Goal: Check status: Check status

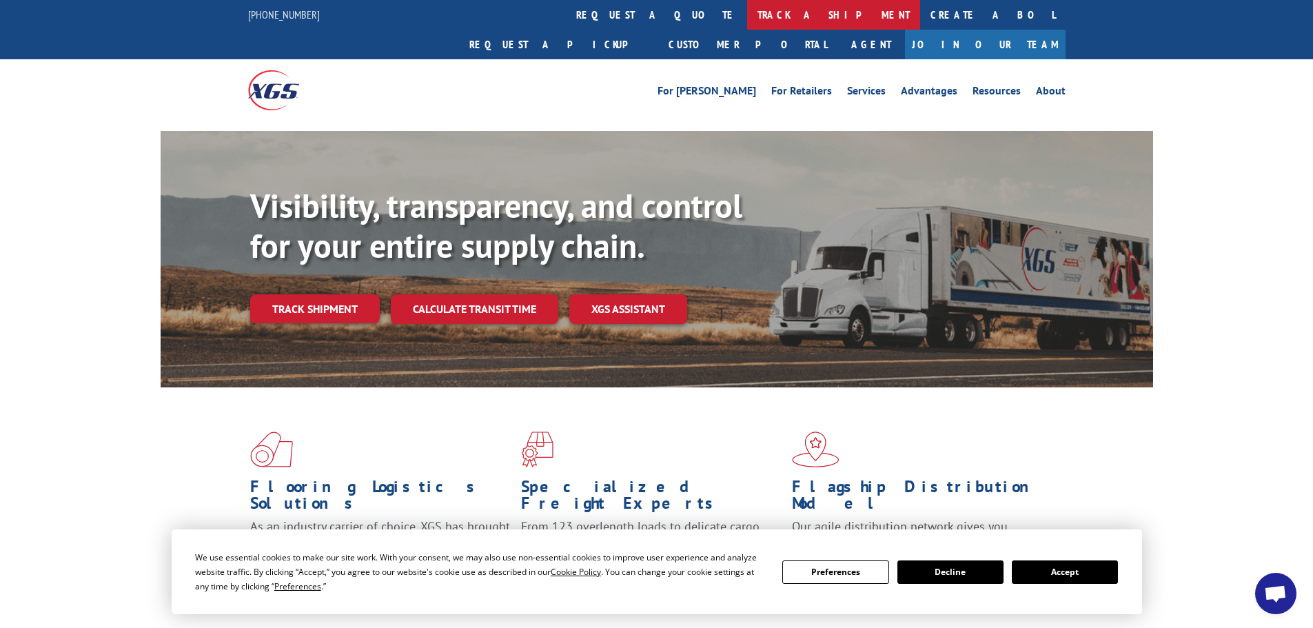
click at [747, 17] on link "track a shipment" at bounding box center [833, 15] width 173 height 30
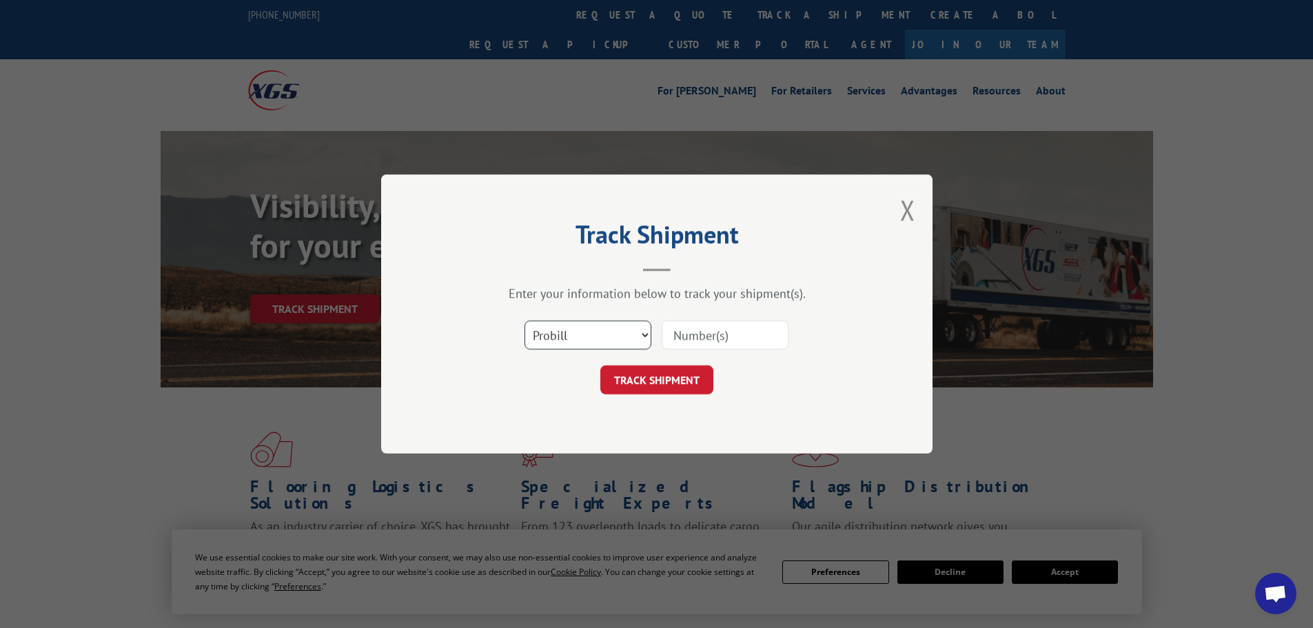
click at [561, 326] on select "Select category... Probill BOL PO" at bounding box center [587, 334] width 127 height 29
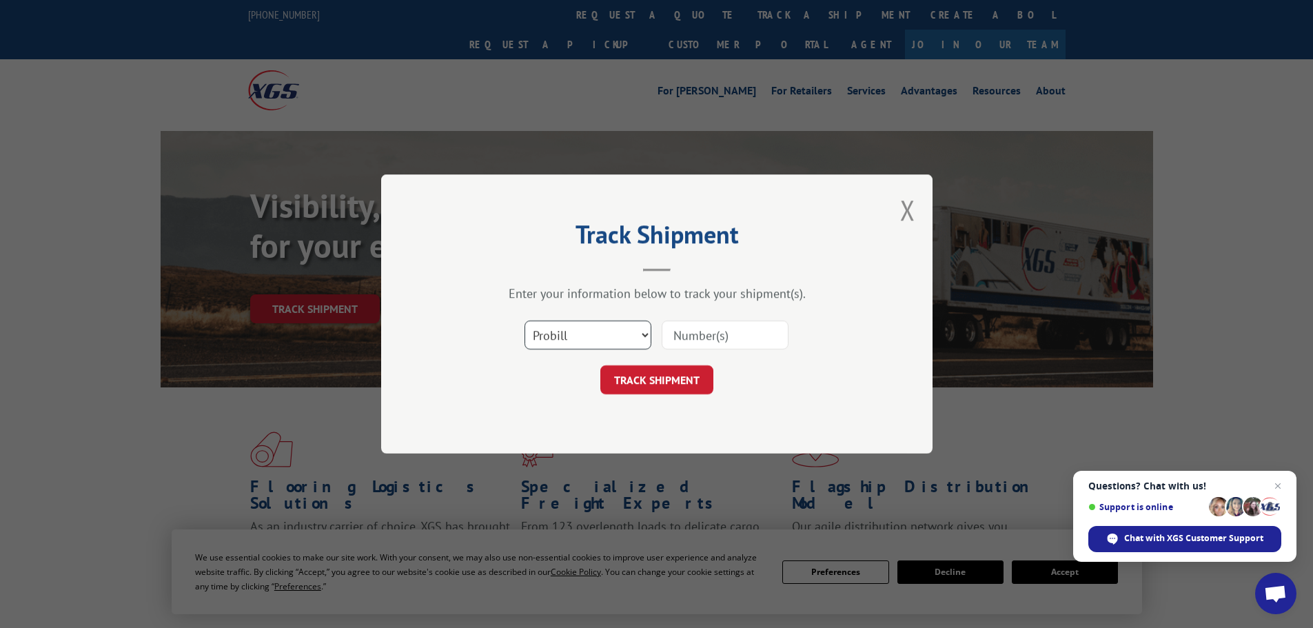
select select "bol"
click at [524, 320] on select "Select category... Probill BOL PO" at bounding box center [587, 334] width 127 height 29
click at [691, 327] on input at bounding box center [724, 334] width 127 height 29
paste input "7034177"
type input "7034177"
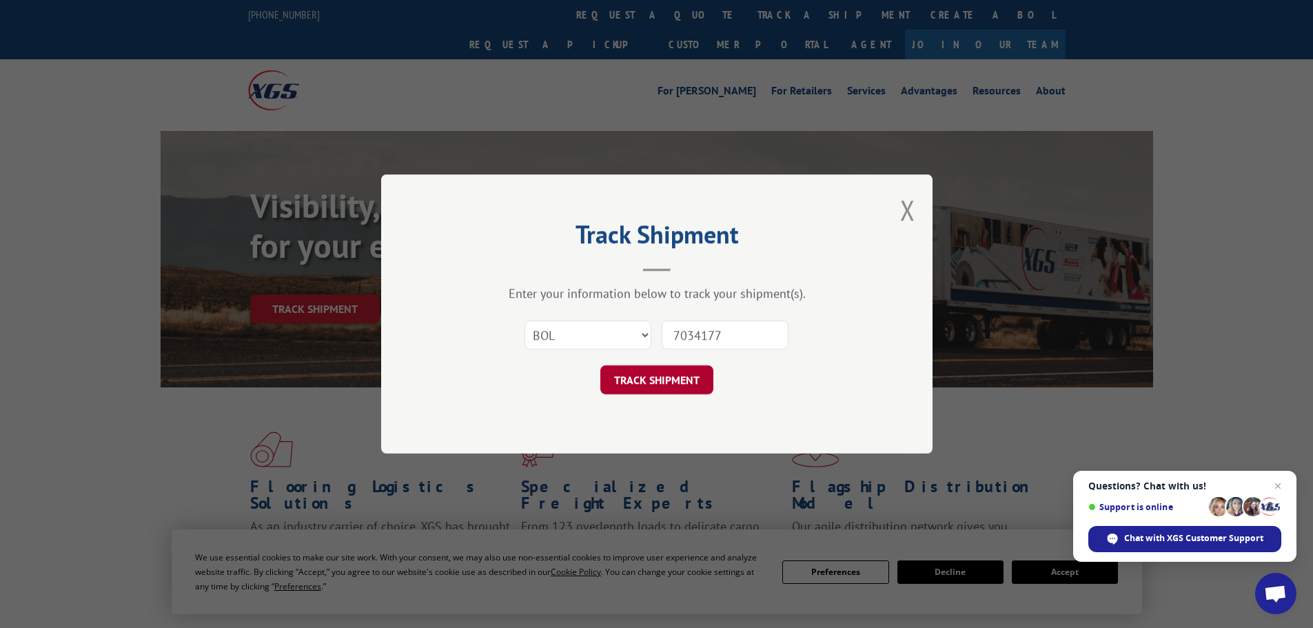
click at [626, 369] on button "TRACK SHIPMENT" at bounding box center [656, 379] width 113 height 29
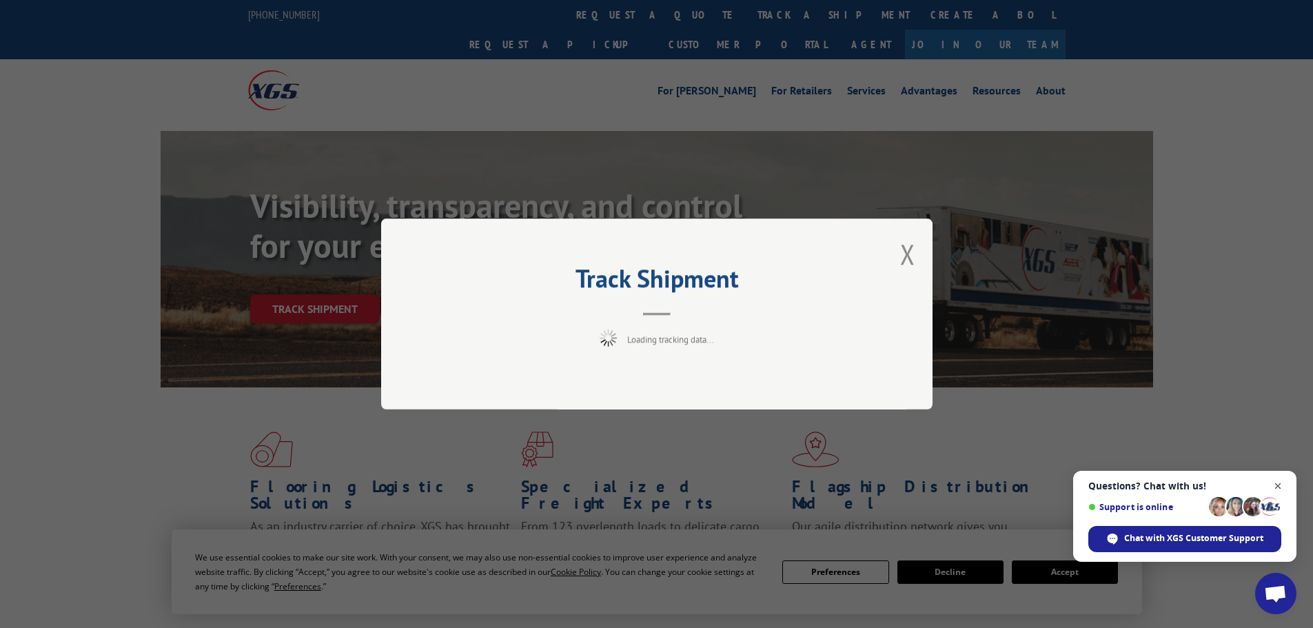
click at [1273, 484] on span "Close chat" at bounding box center [1277, 485] width 17 height 17
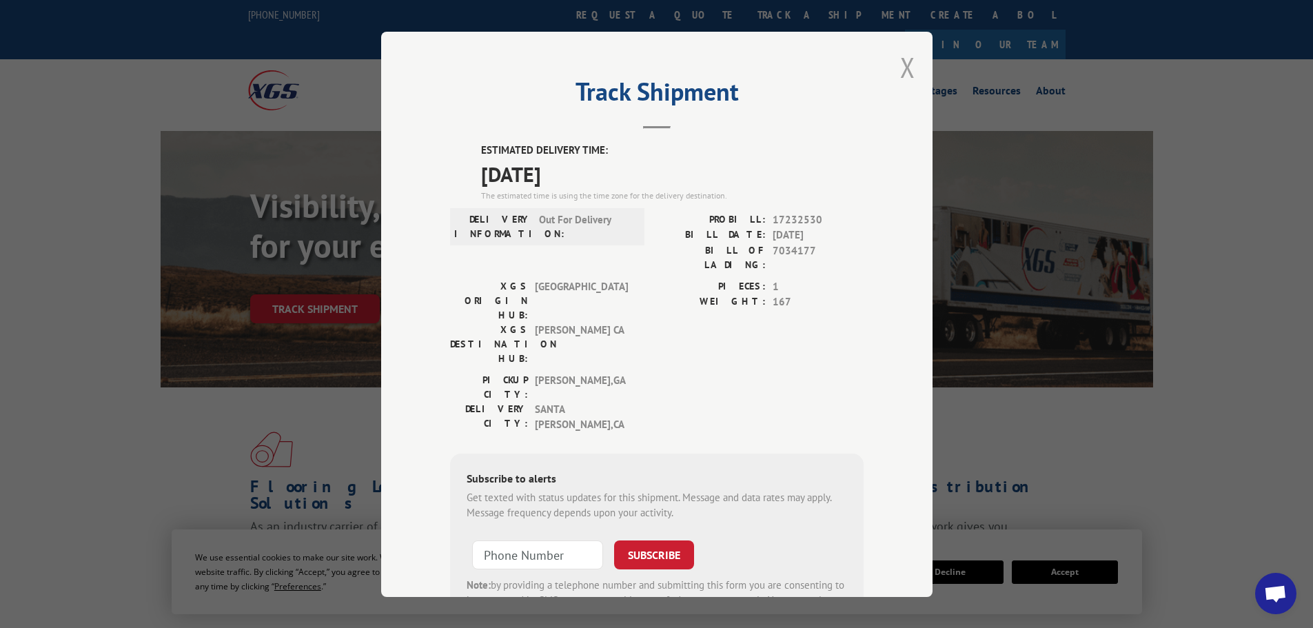
click at [901, 76] on button "Close modal" at bounding box center [907, 67] width 15 height 37
